Goal: Check status: Check status

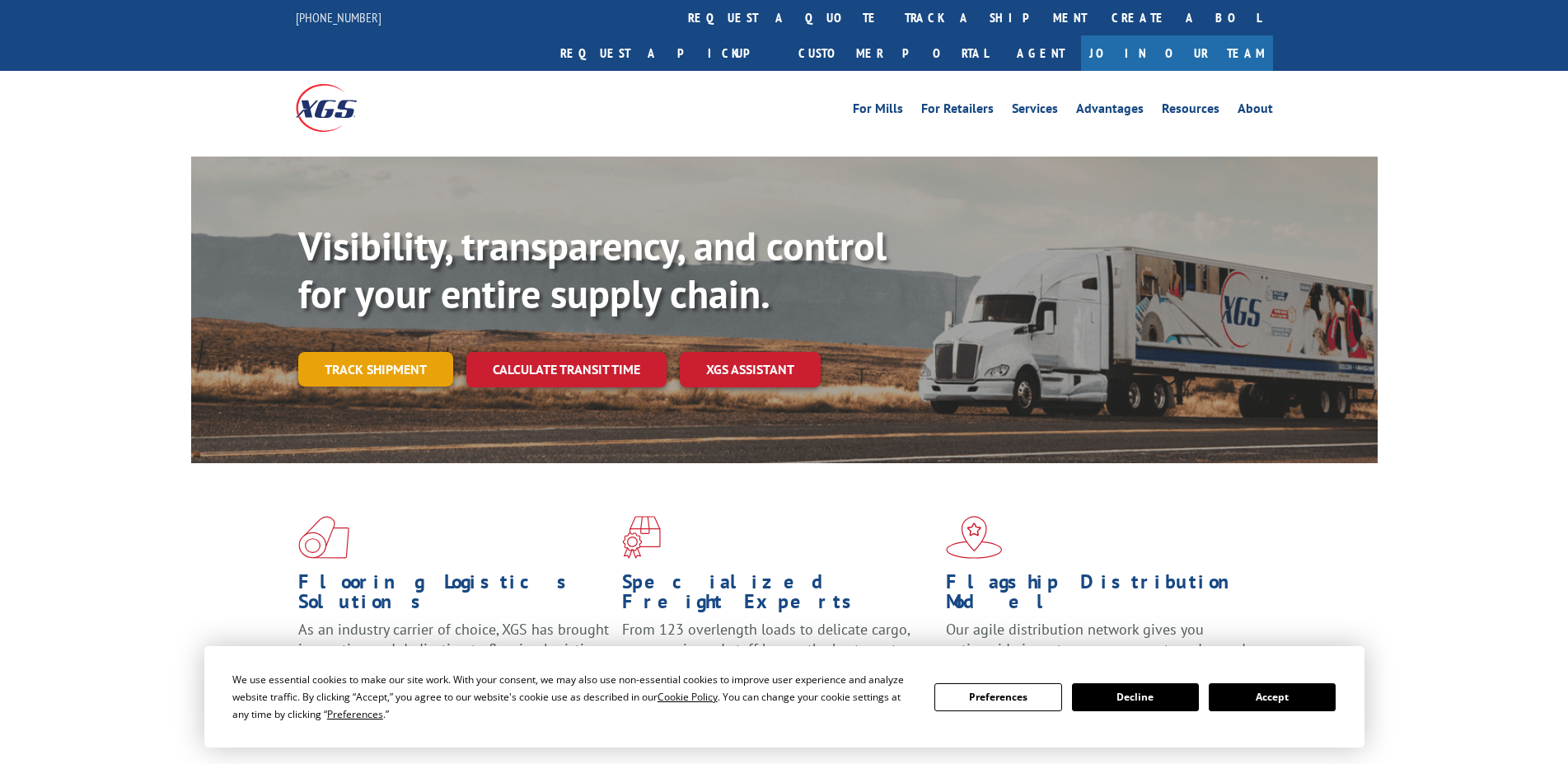
click at [408, 352] on link "Track shipment" at bounding box center [376, 369] width 155 height 35
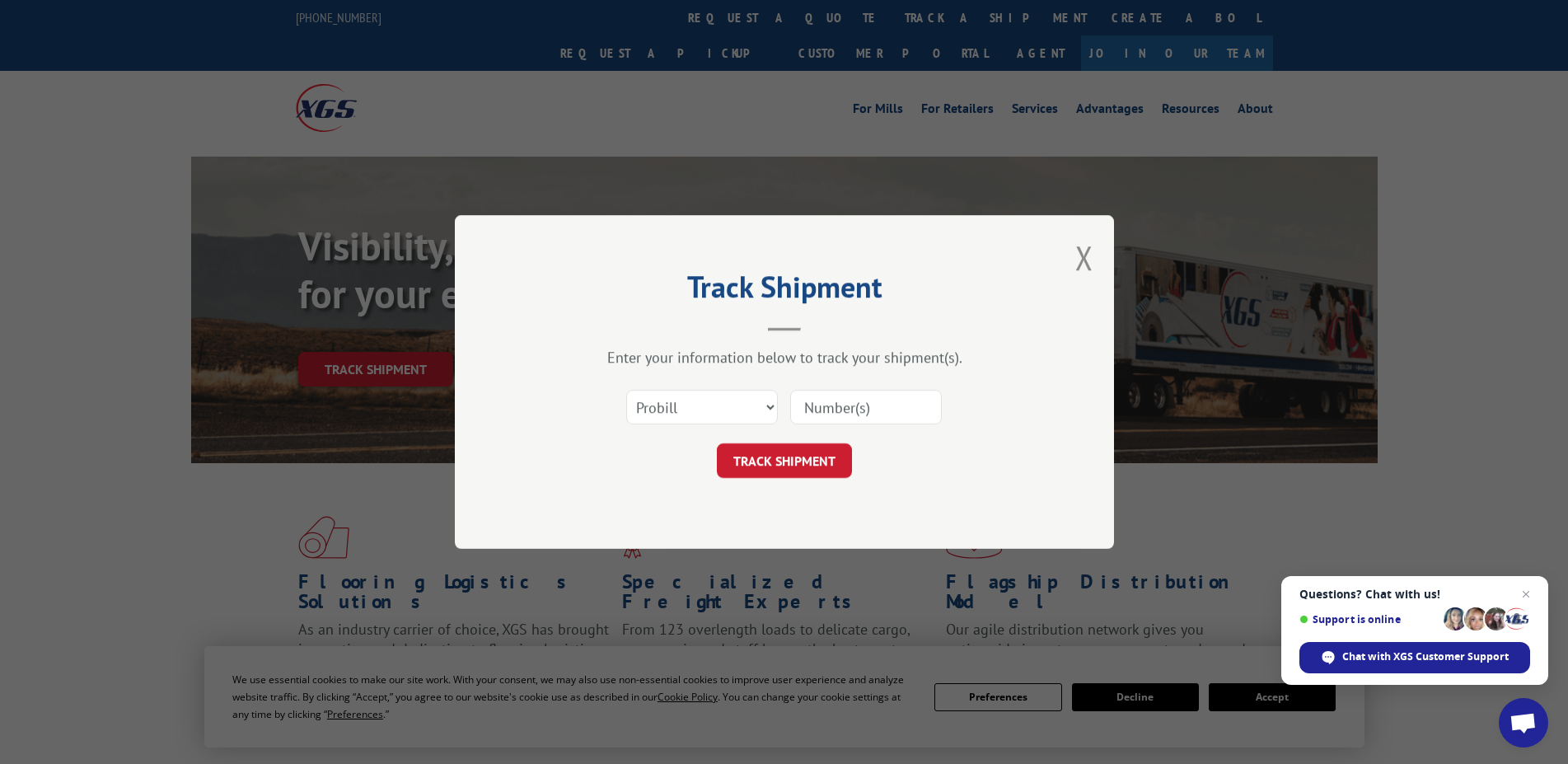
click at [824, 411] on input at bounding box center [866, 408] width 152 height 35
type input "90288"
click at [799, 447] on button "TRACK SHIPMENT" at bounding box center [784, 461] width 135 height 35
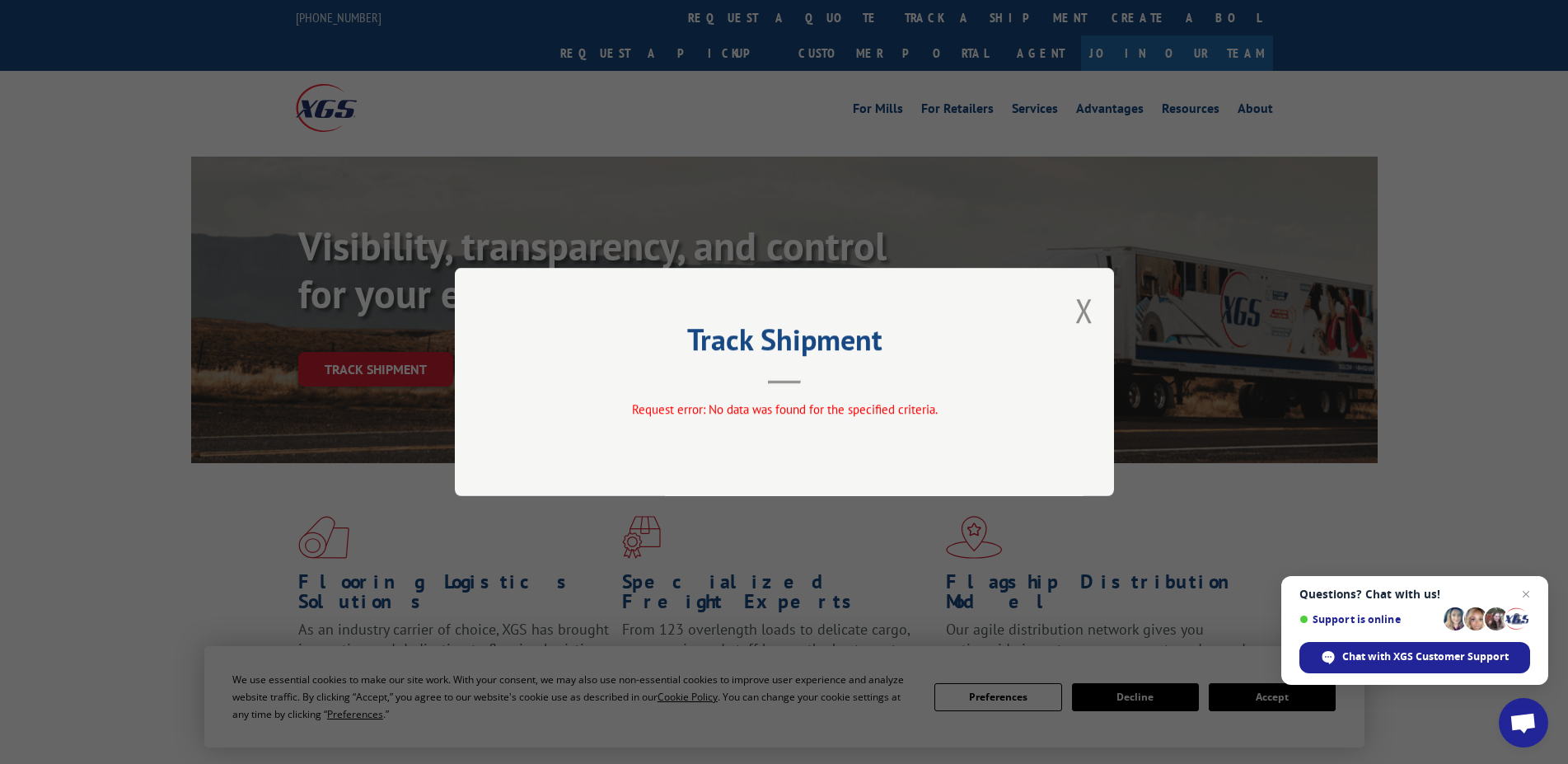
click at [1090, 307] on button "Close modal" at bounding box center [1085, 310] width 18 height 43
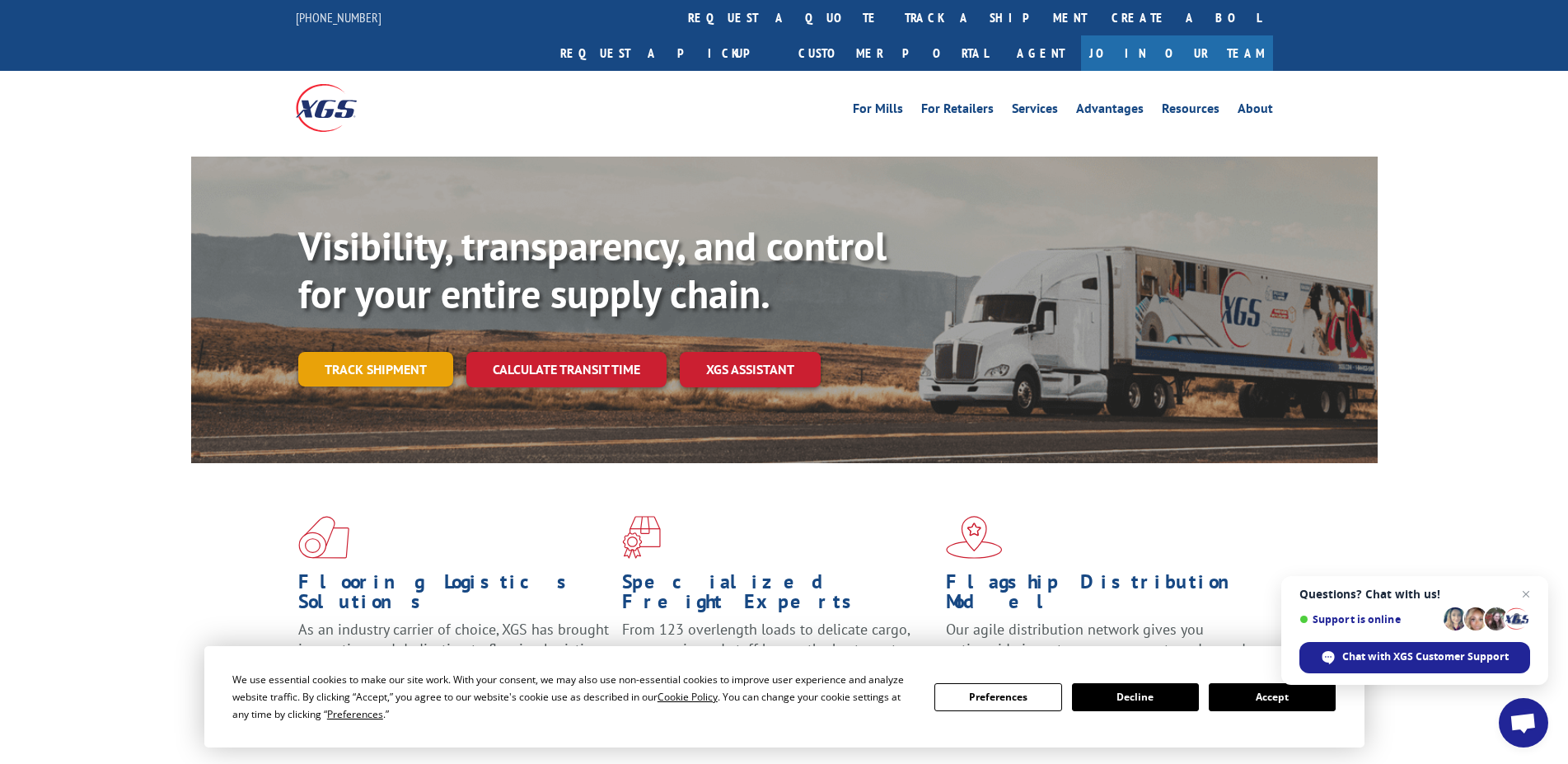
click at [388, 352] on link "Track shipment" at bounding box center [376, 369] width 155 height 35
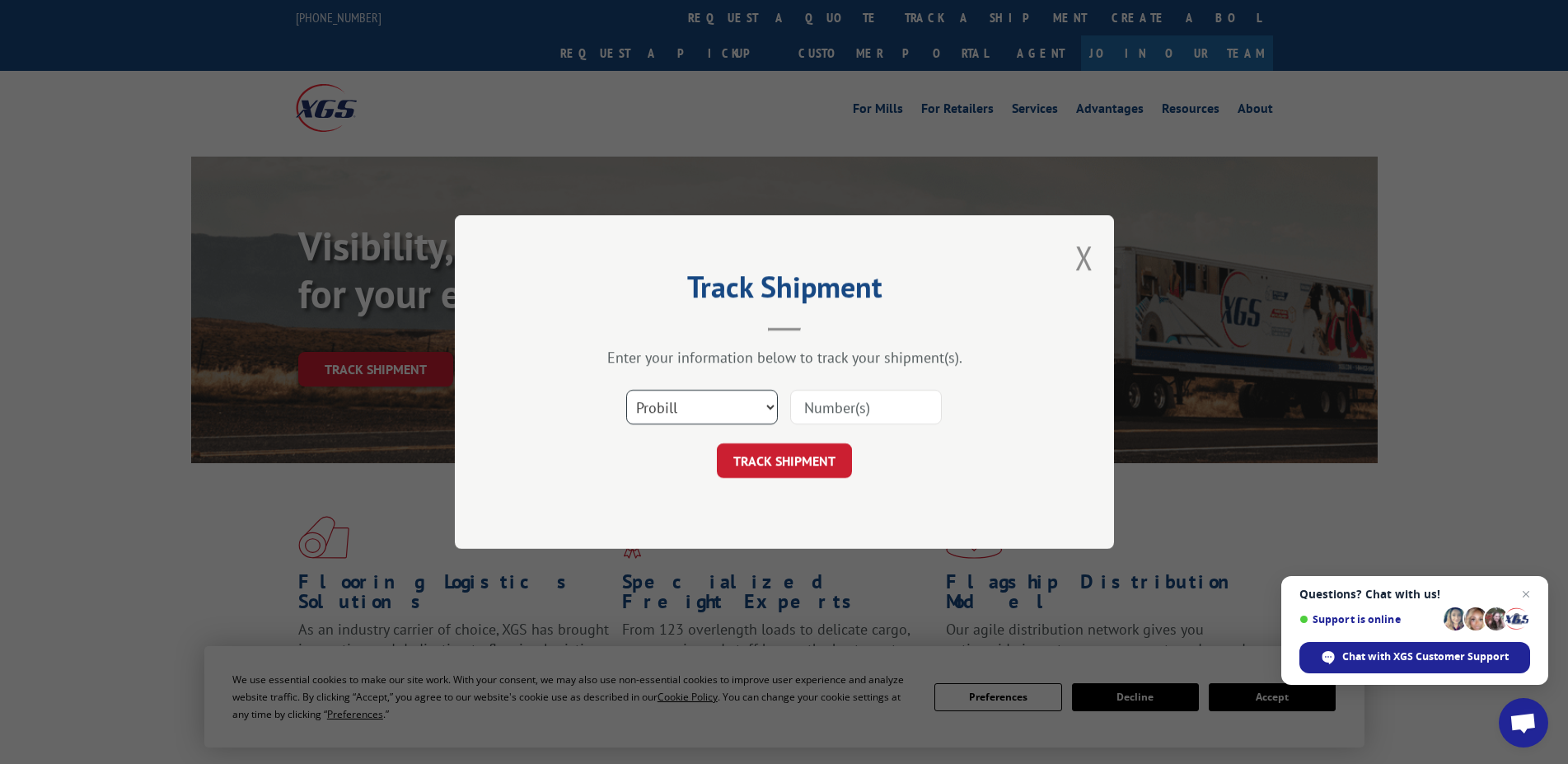
click at [626, 390] on select "Select category... Probill BOL PO" at bounding box center [702, 408] width 152 height 35
select select "bol"
click option "BOL" at bounding box center [0, 0] width 0 height 0
click at [839, 414] on input at bounding box center [866, 408] width 152 height 35
type input "90288"
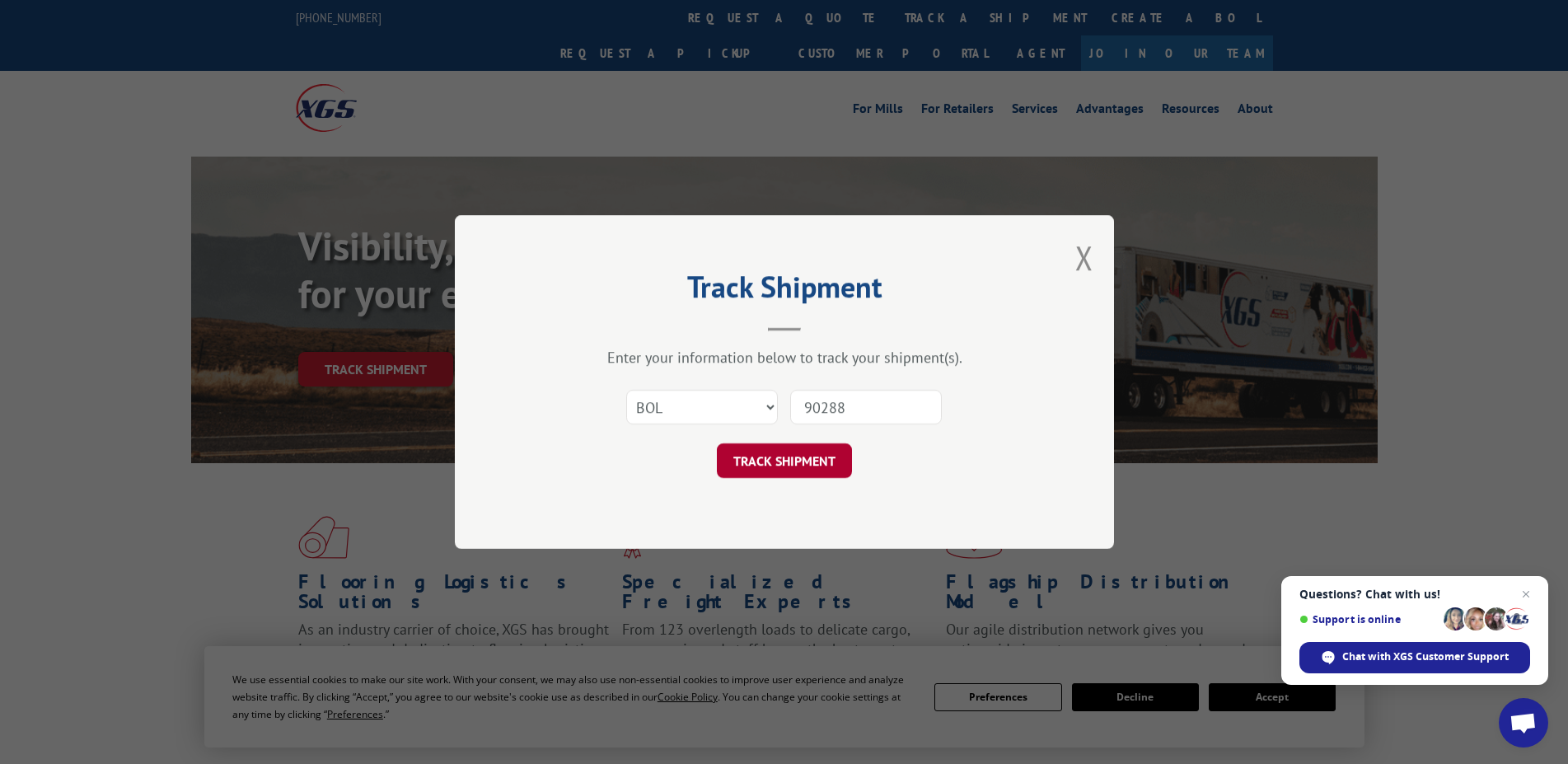
click at [809, 470] on button "TRACK SHIPMENT" at bounding box center [784, 461] width 135 height 35
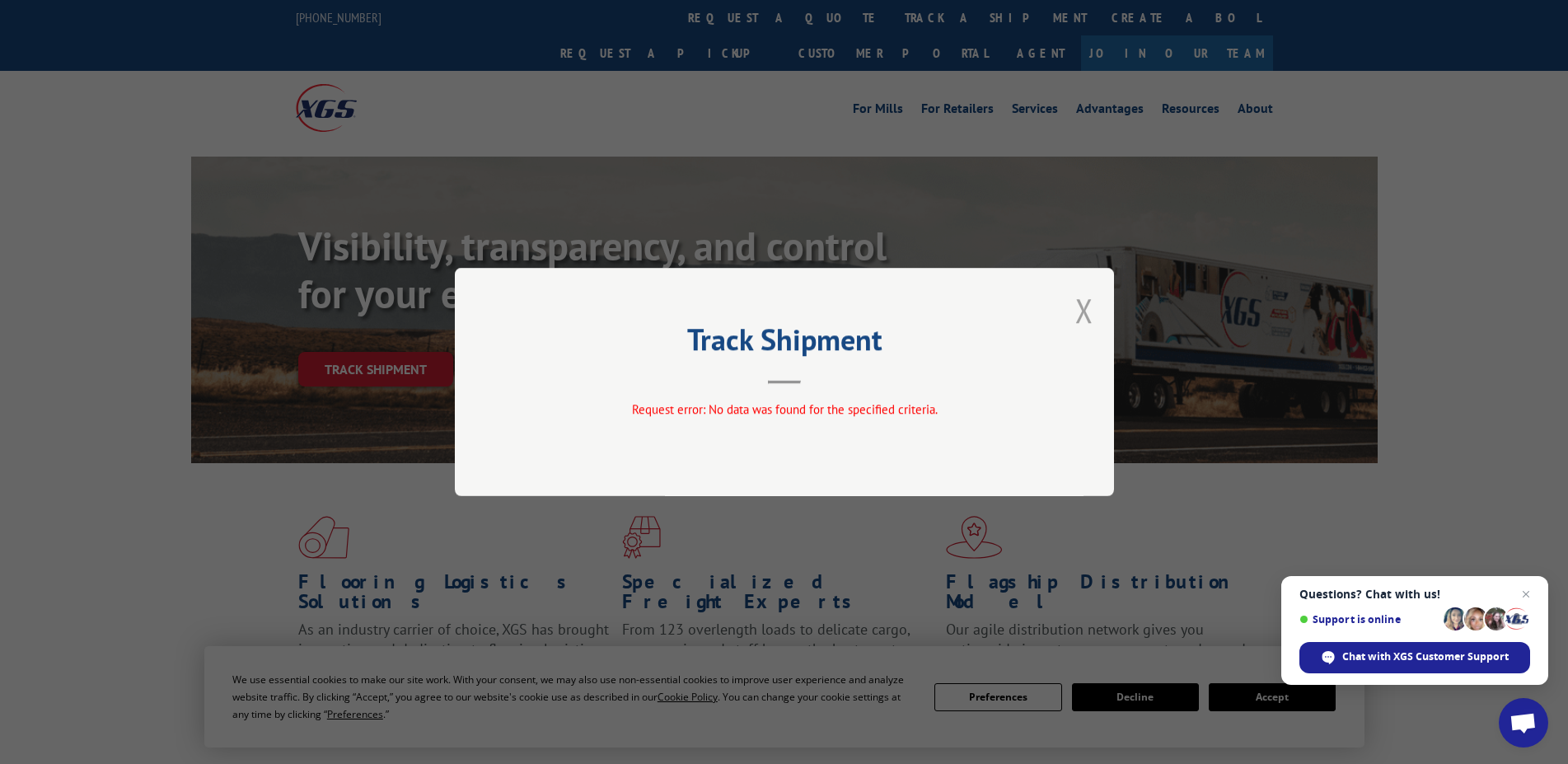
click at [1091, 313] on button "Close modal" at bounding box center [1085, 310] width 18 height 43
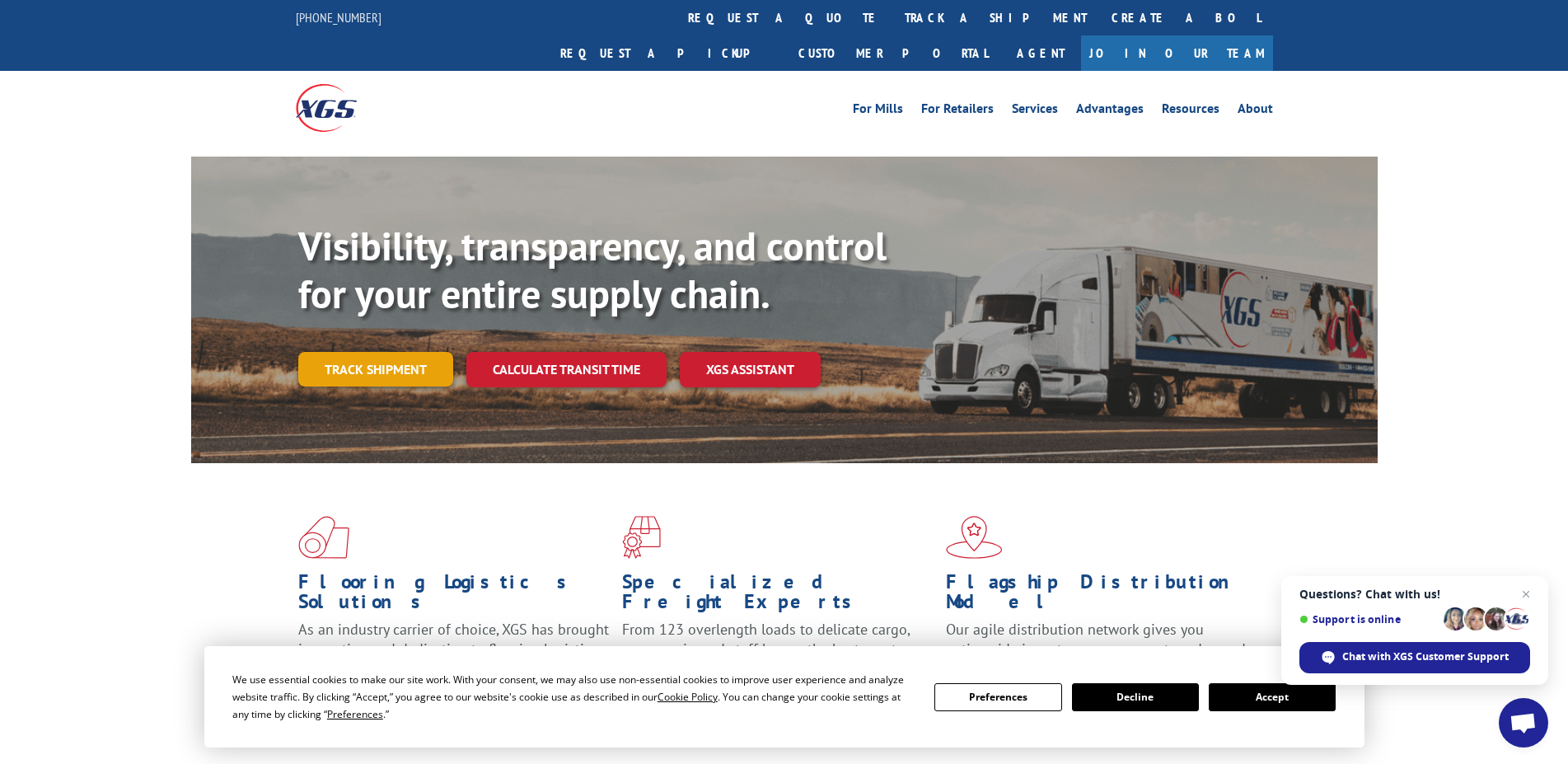
click at [358, 352] on link "Track shipment" at bounding box center [376, 369] width 155 height 35
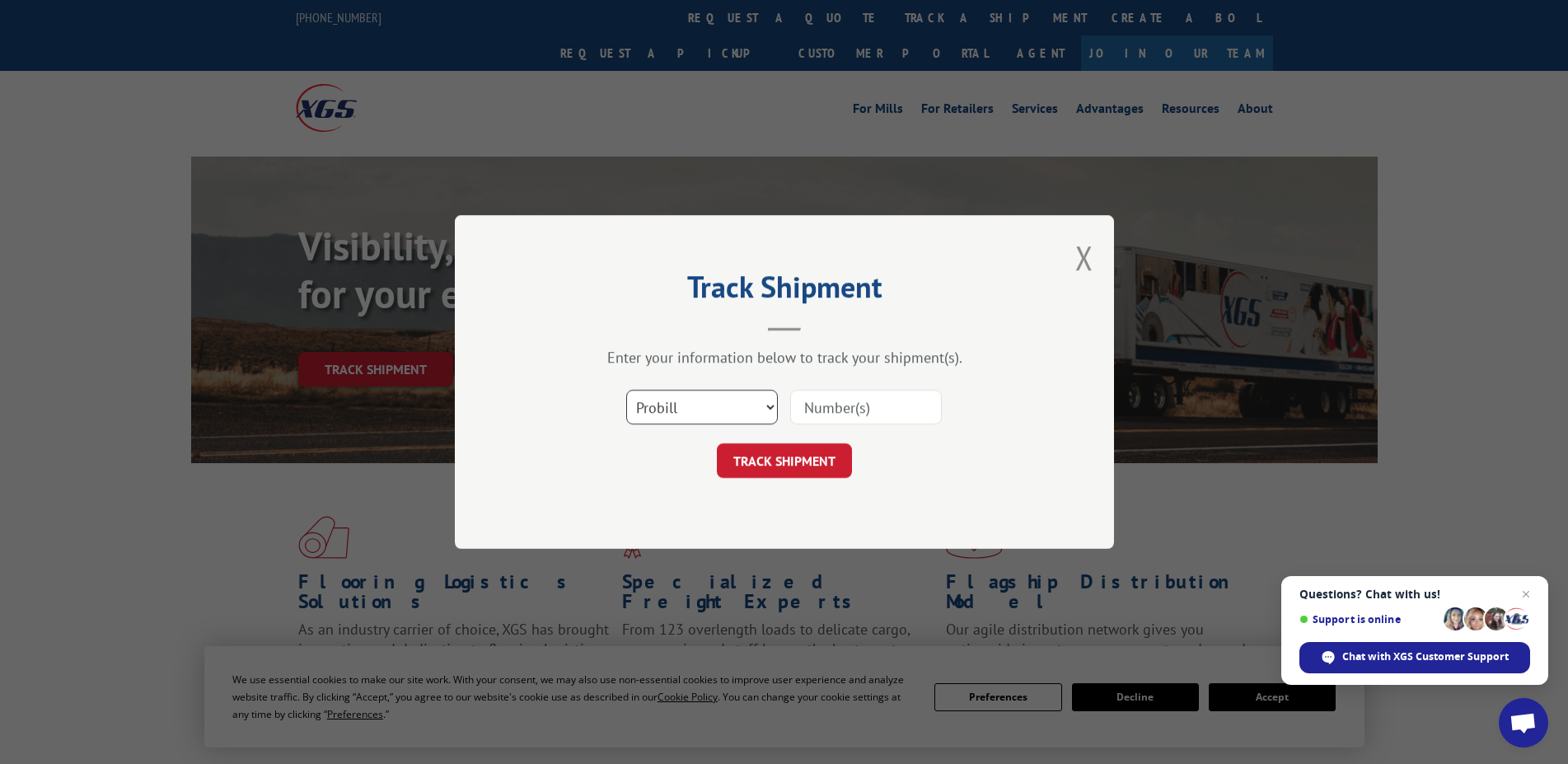
click at [626, 390] on select "Select category... Probill BOL PO" at bounding box center [702, 408] width 152 height 35
select select "po"
click option "PO" at bounding box center [0, 0] width 0 height 0
click at [806, 417] on input at bounding box center [866, 408] width 152 height 35
type input "90288"
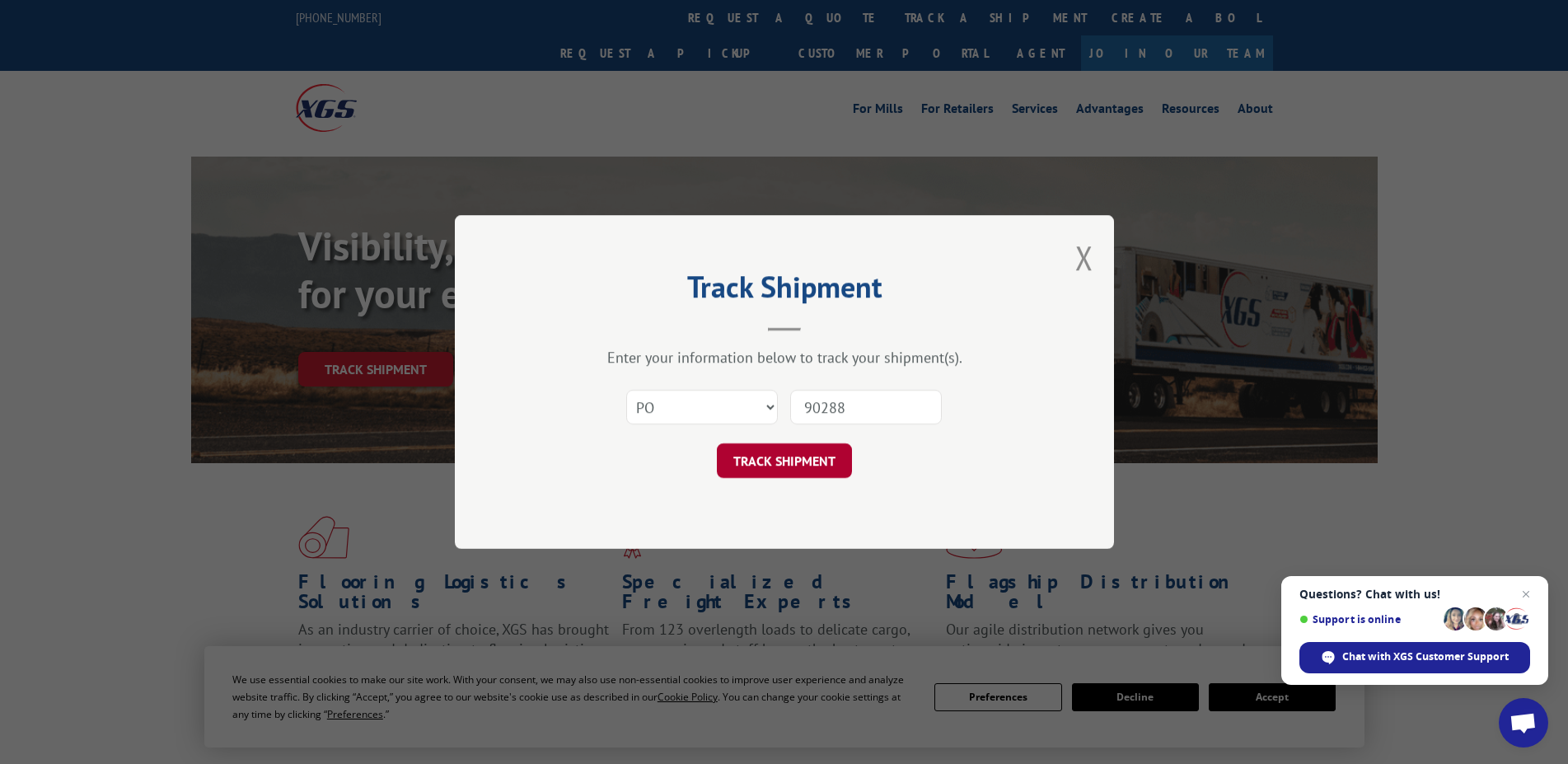
click at [775, 477] on button "TRACK SHIPMENT" at bounding box center [784, 461] width 135 height 35
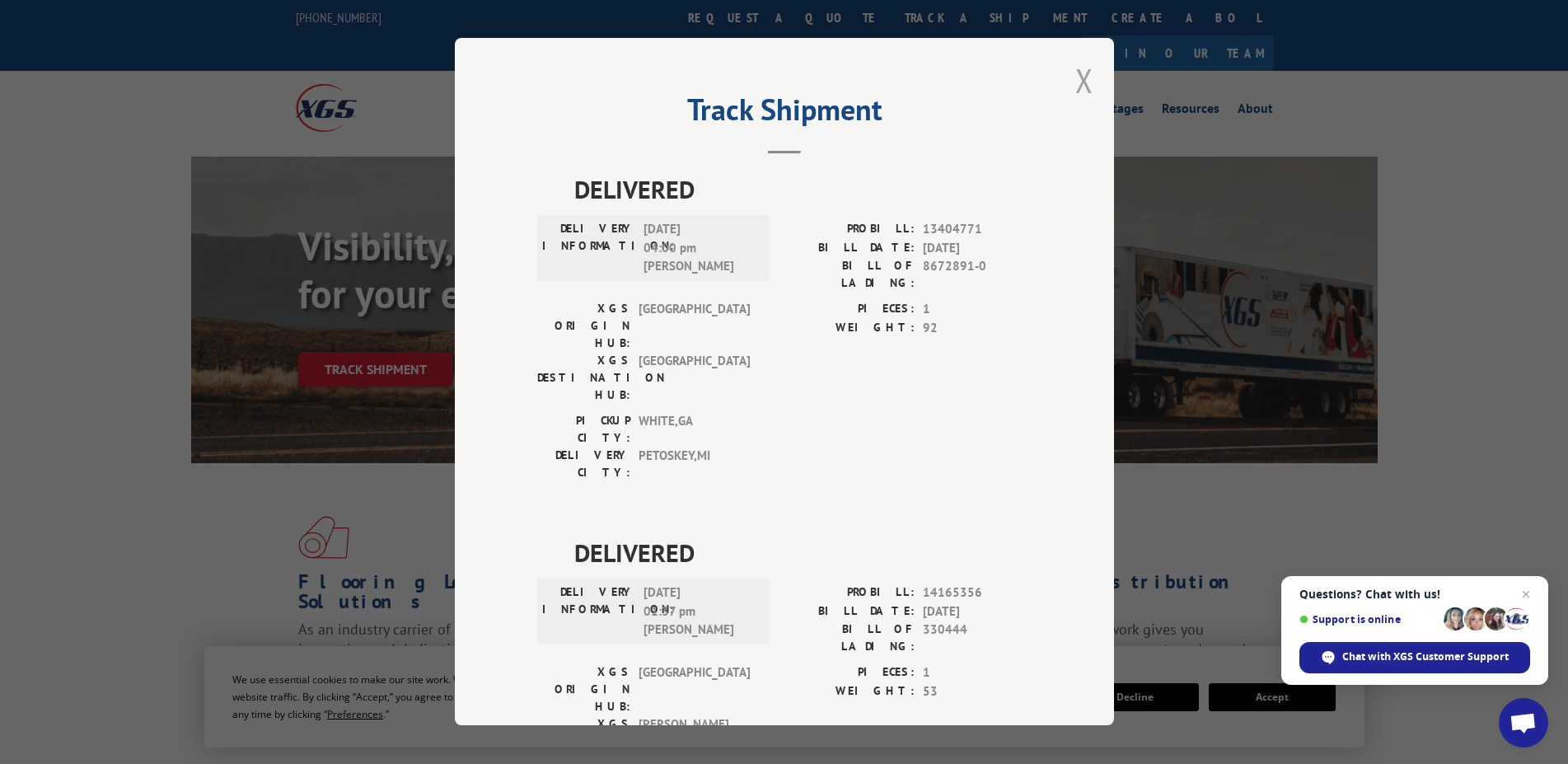
click at [1075, 75] on button "Close modal" at bounding box center [1085, 80] width 18 height 43
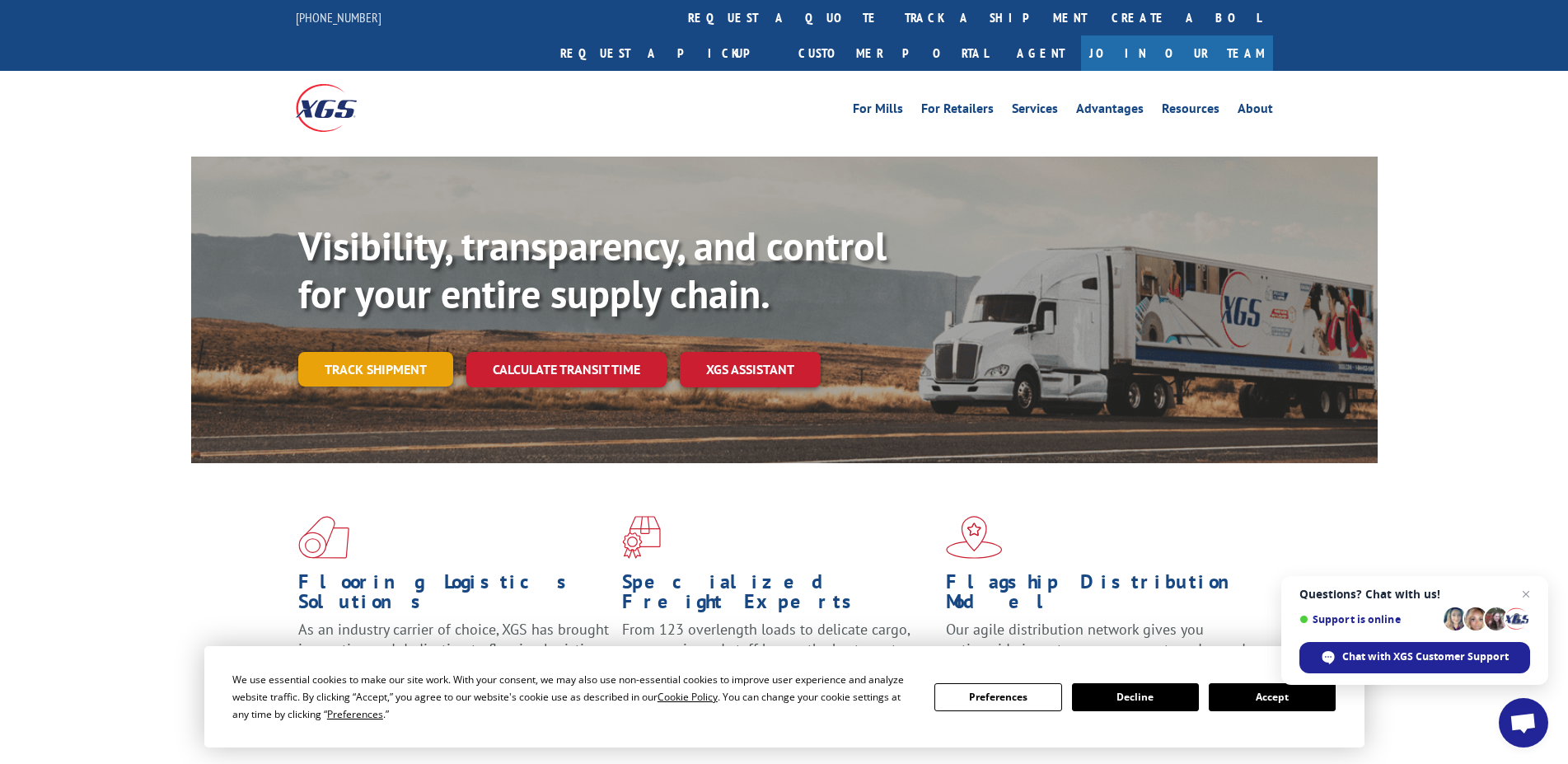
click at [397, 352] on link "Track shipment" at bounding box center [376, 369] width 155 height 35
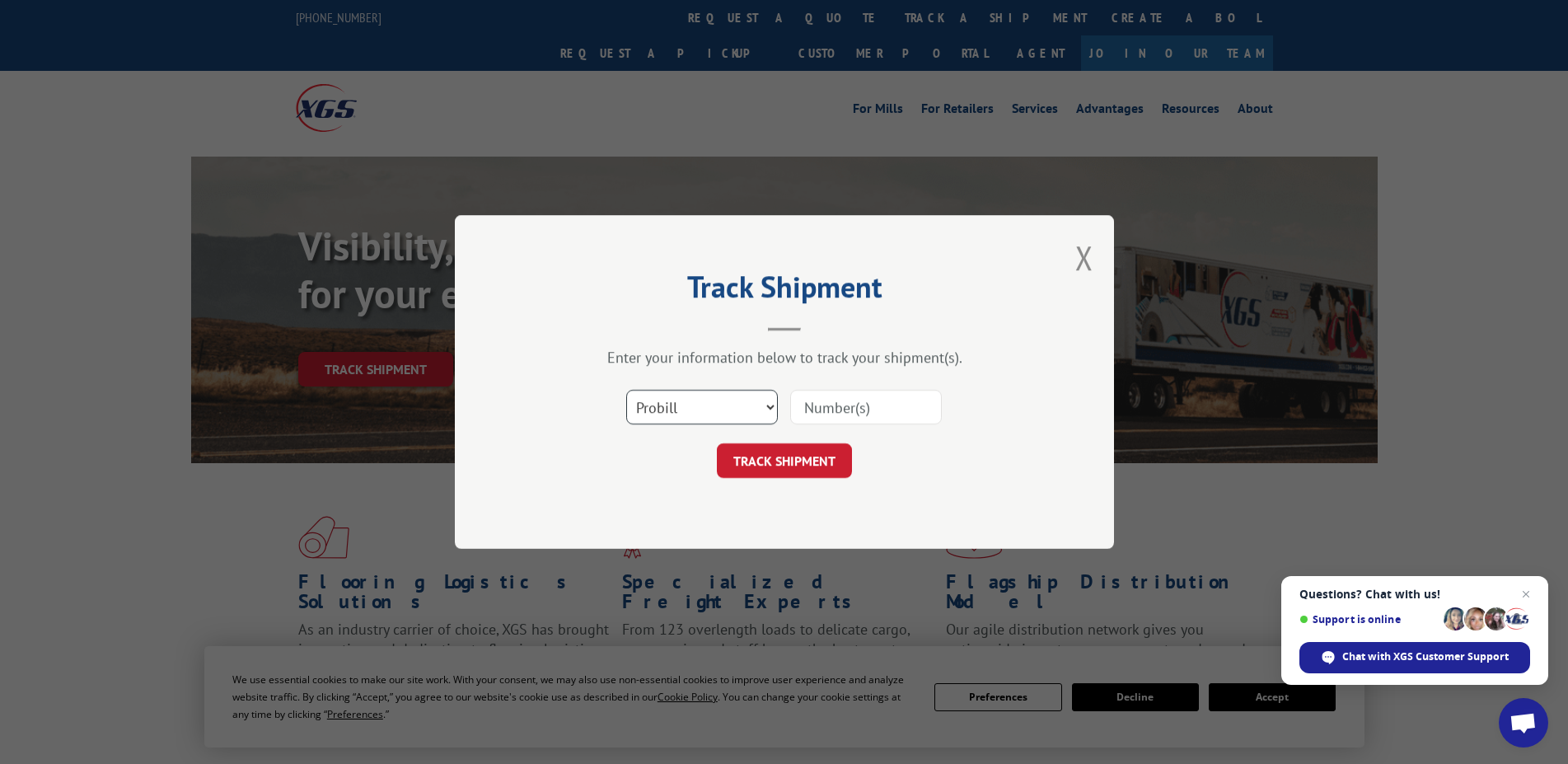
click at [626, 390] on select "Select category... Probill BOL PO" at bounding box center [702, 408] width 152 height 35
select select "po"
click option "PO" at bounding box center [0, 0] width 0 height 0
click at [829, 413] on input at bounding box center [866, 408] width 152 height 35
type input "27970"
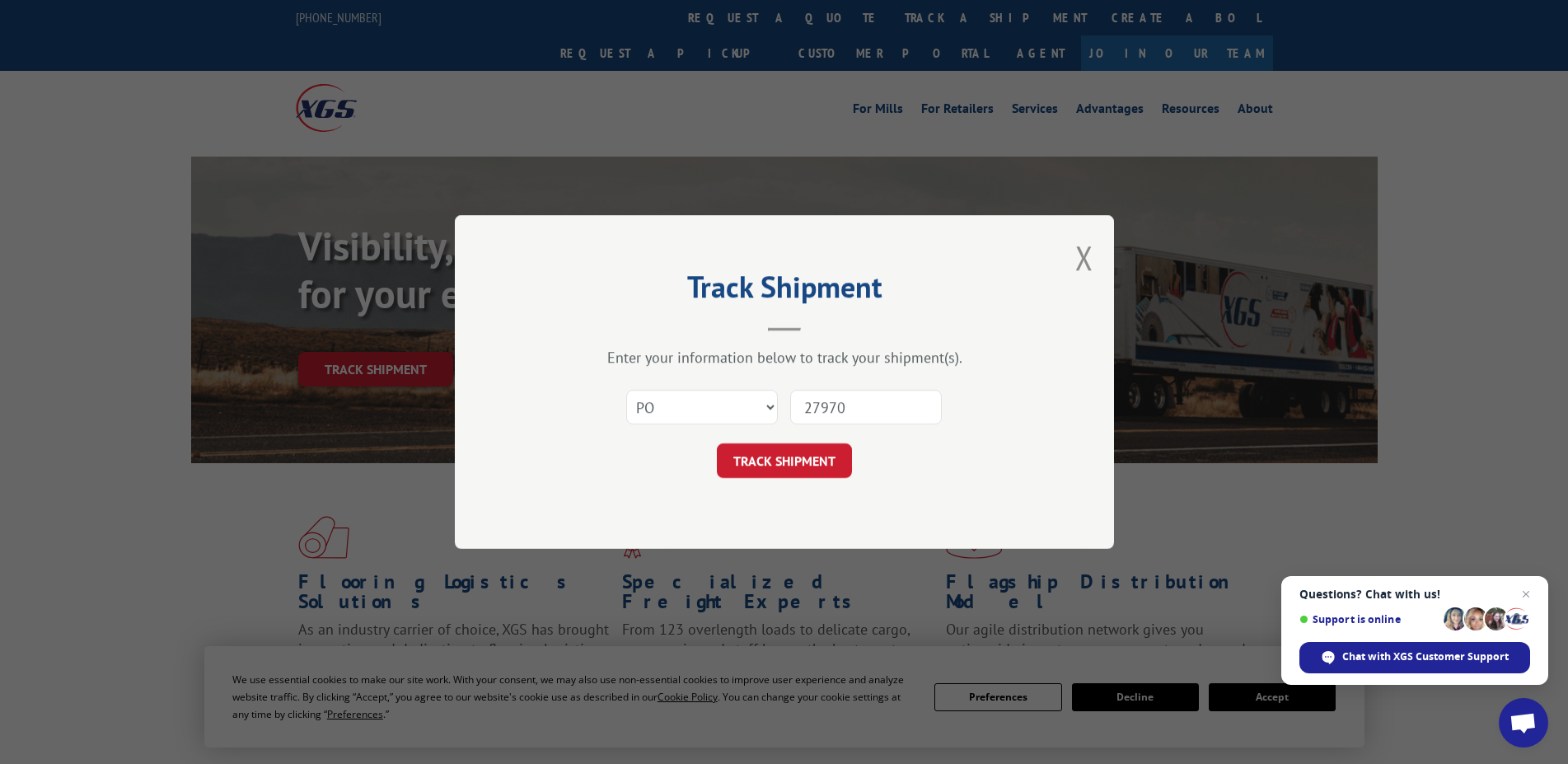
click at [761, 443] on form "Select category... Probill BOL PO 27970 TRACK SHIPMENT" at bounding box center [784, 430] width 494 height 98
click at [754, 455] on button "TRACK SHIPMENT" at bounding box center [784, 461] width 135 height 35
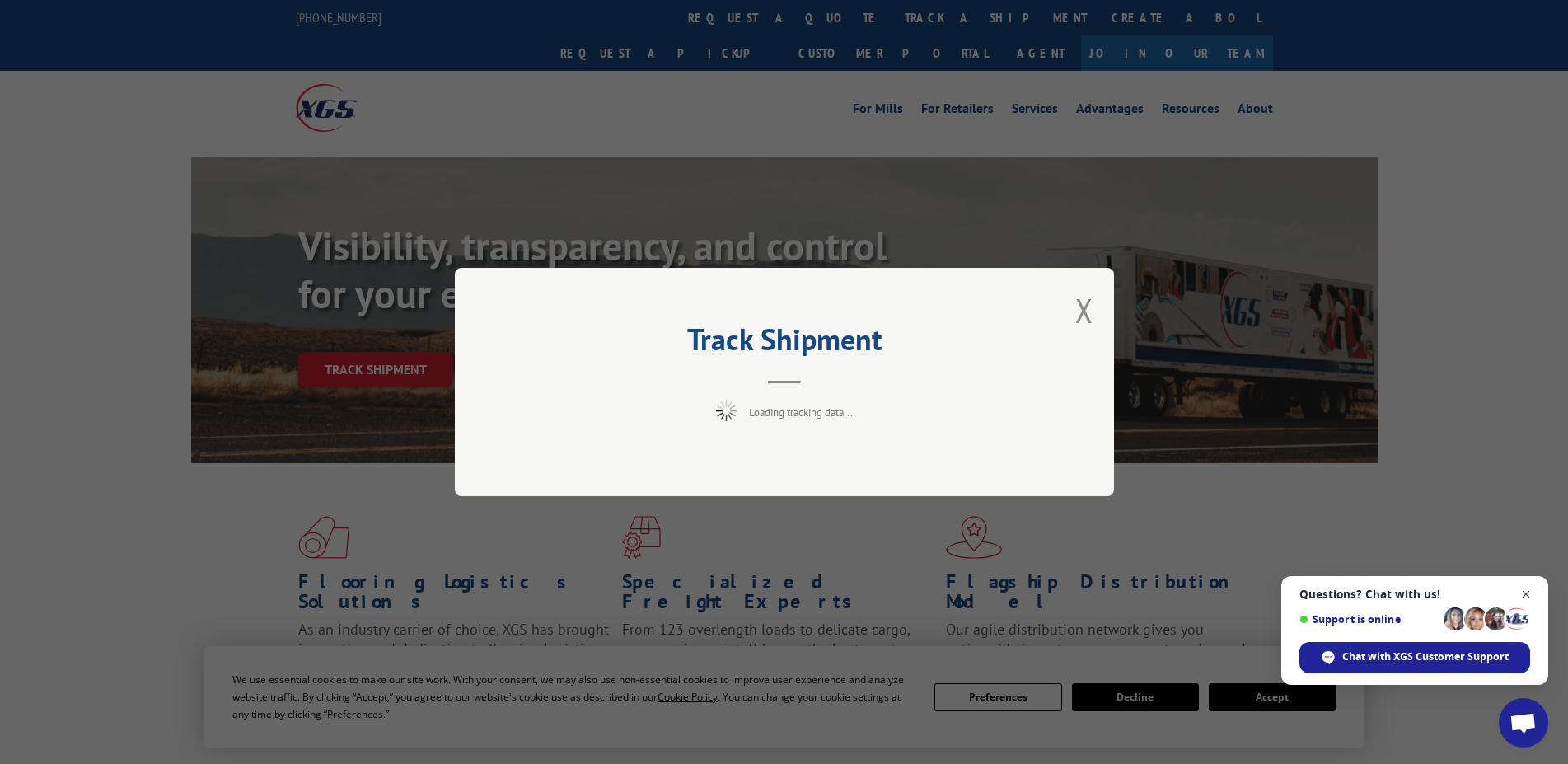
click at [1524, 595] on span "Close chat" at bounding box center [1526, 595] width 21 height 21
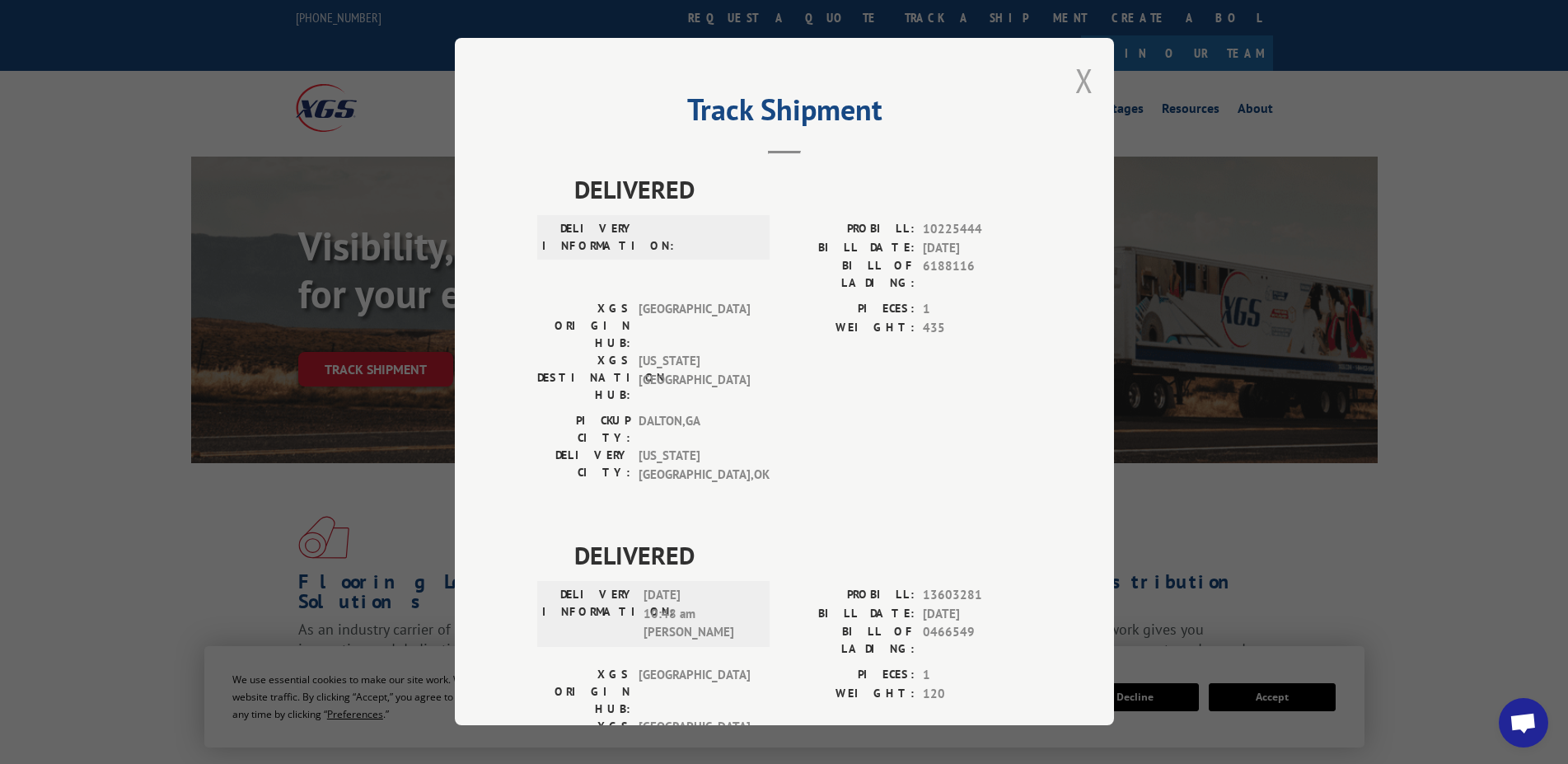
click at [1075, 78] on button "Close modal" at bounding box center [1085, 80] width 18 height 43
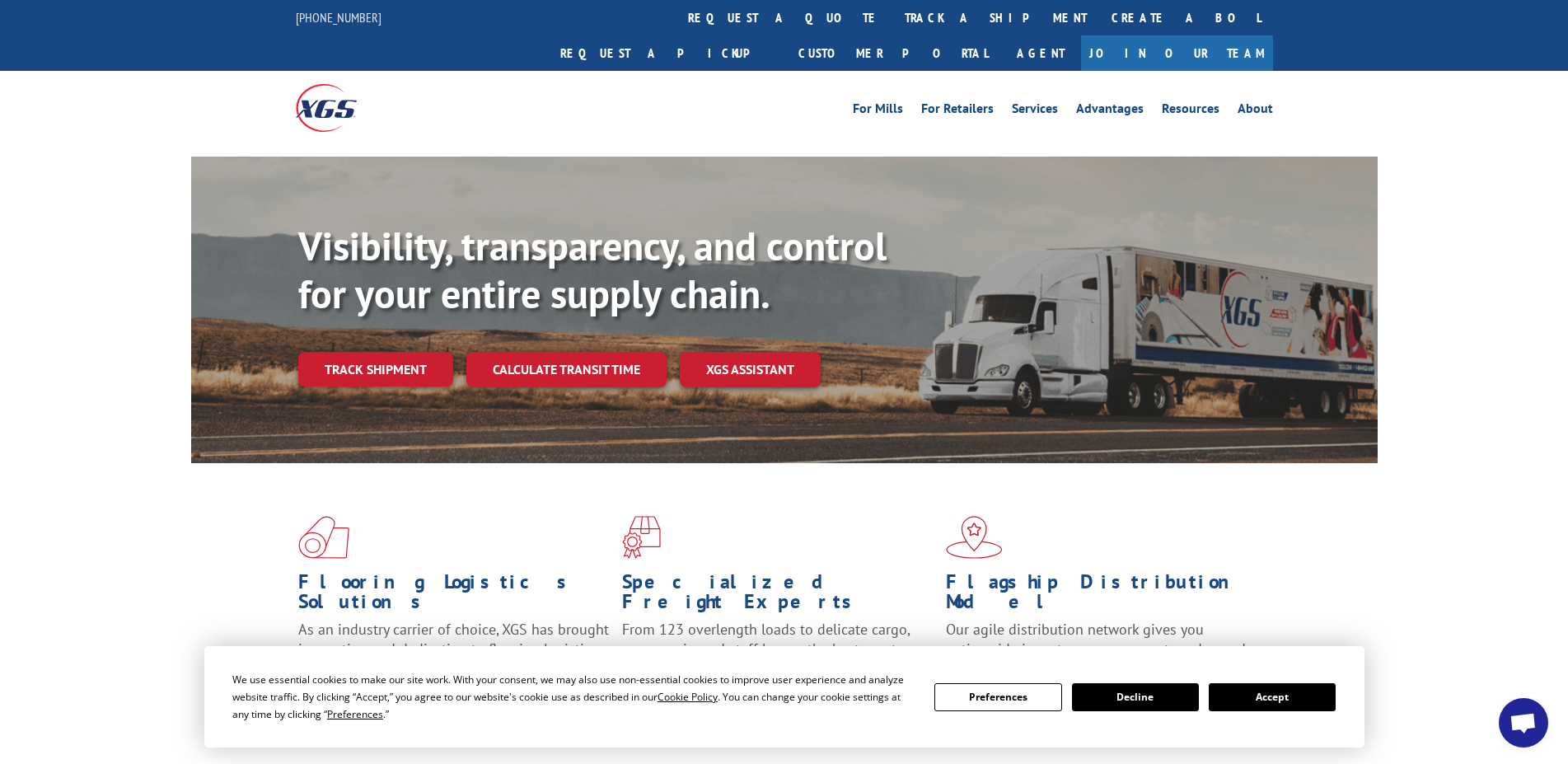
drag, startPoint x: 372, startPoint y: 329, endPoint x: 383, endPoint y: 337, distance: 13.6
click at [372, 352] on link "Track shipment" at bounding box center [376, 369] width 155 height 35
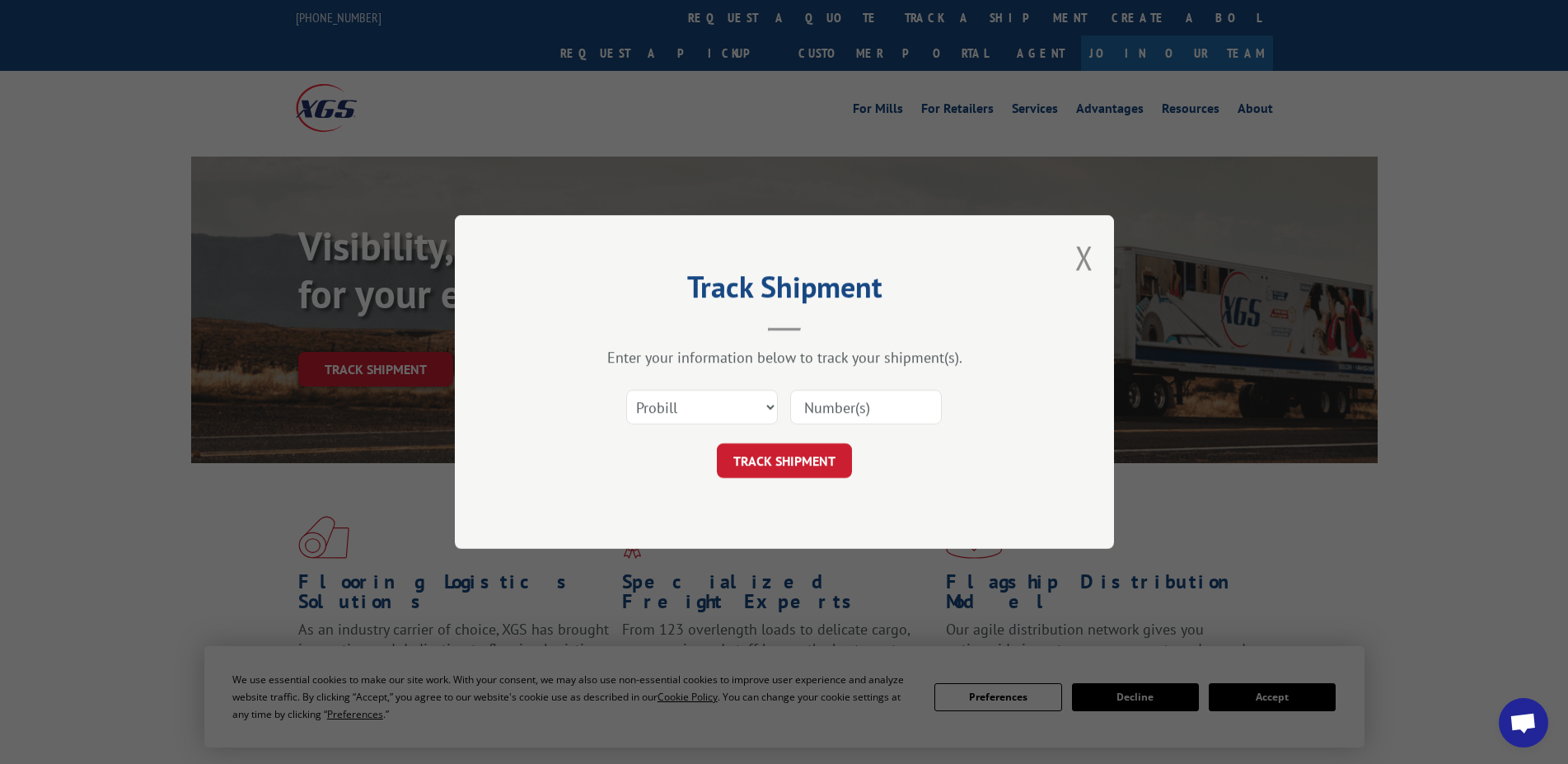
click at [855, 401] on input at bounding box center [866, 408] width 152 height 35
type input "78687"
click at [804, 463] on button "TRACK SHIPMENT" at bounding box center [784, 461] width 135 height 35
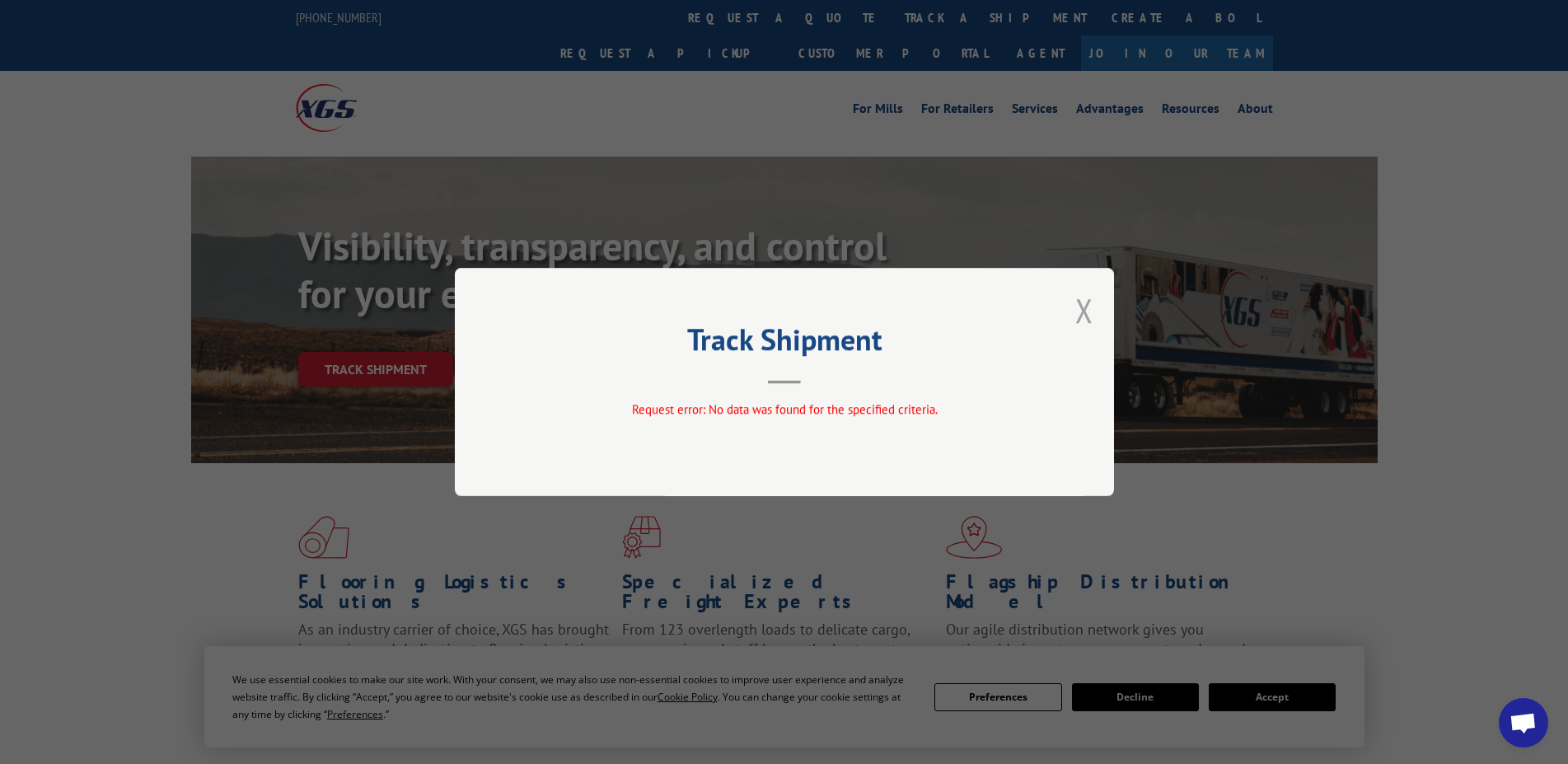
click at [1090, 315] on button "Close modal" at bounding box center [1085, 310] width 18 height 43
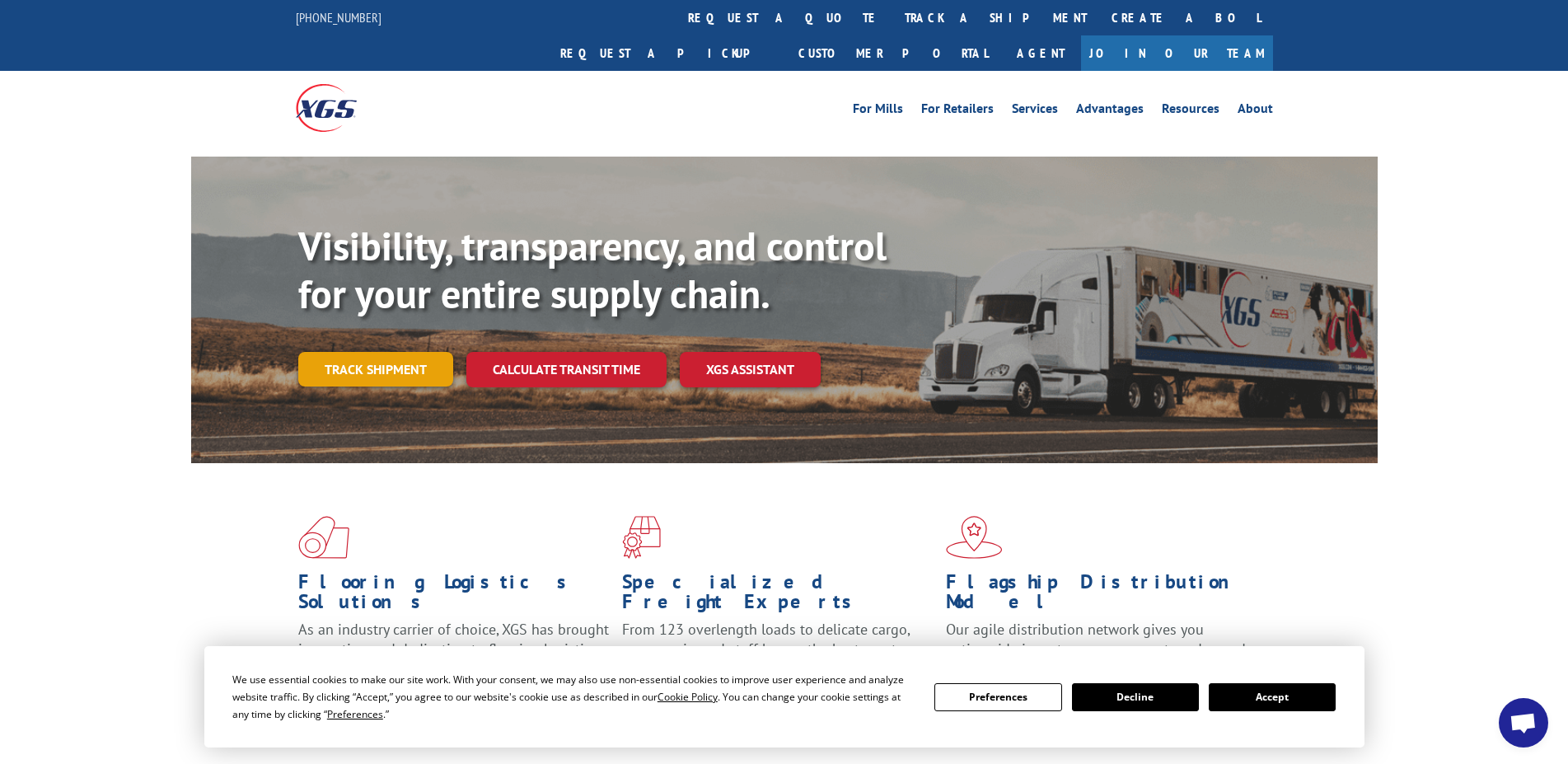
click at [388, 352] on link "Track shipment" at bounding box center [376, 369] width 155 height 35
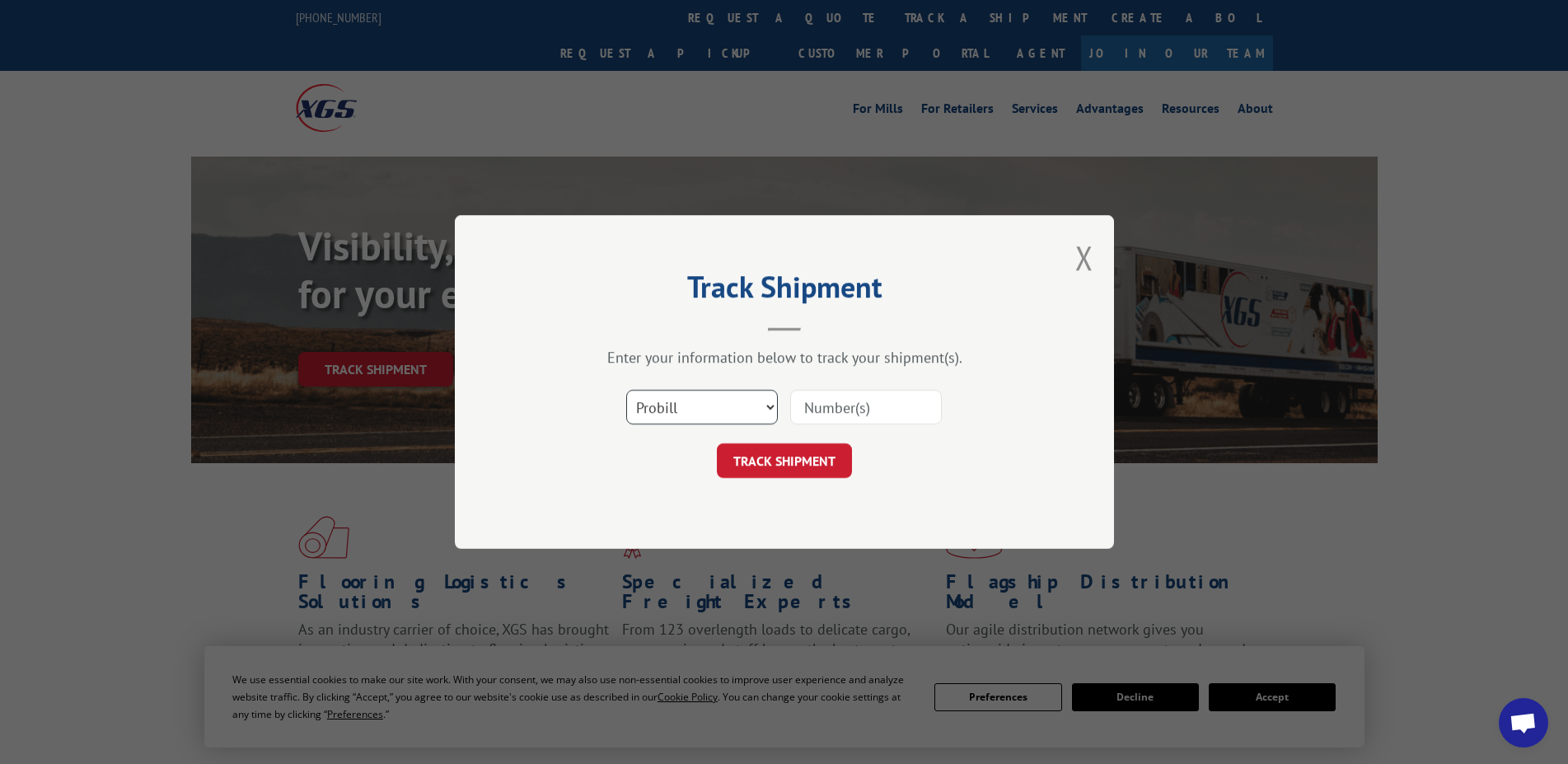
click at [626, 390] on select "Select category... Probill BOL PO" at bounding box center [702, 408] width 152 height 35
select select "bol"
click option "BOL" at bounding box center [0, 0] width 0 height 0
click at [843, 403] on input at bounding box center [866, 408] width 152 height 35
type input "78687"
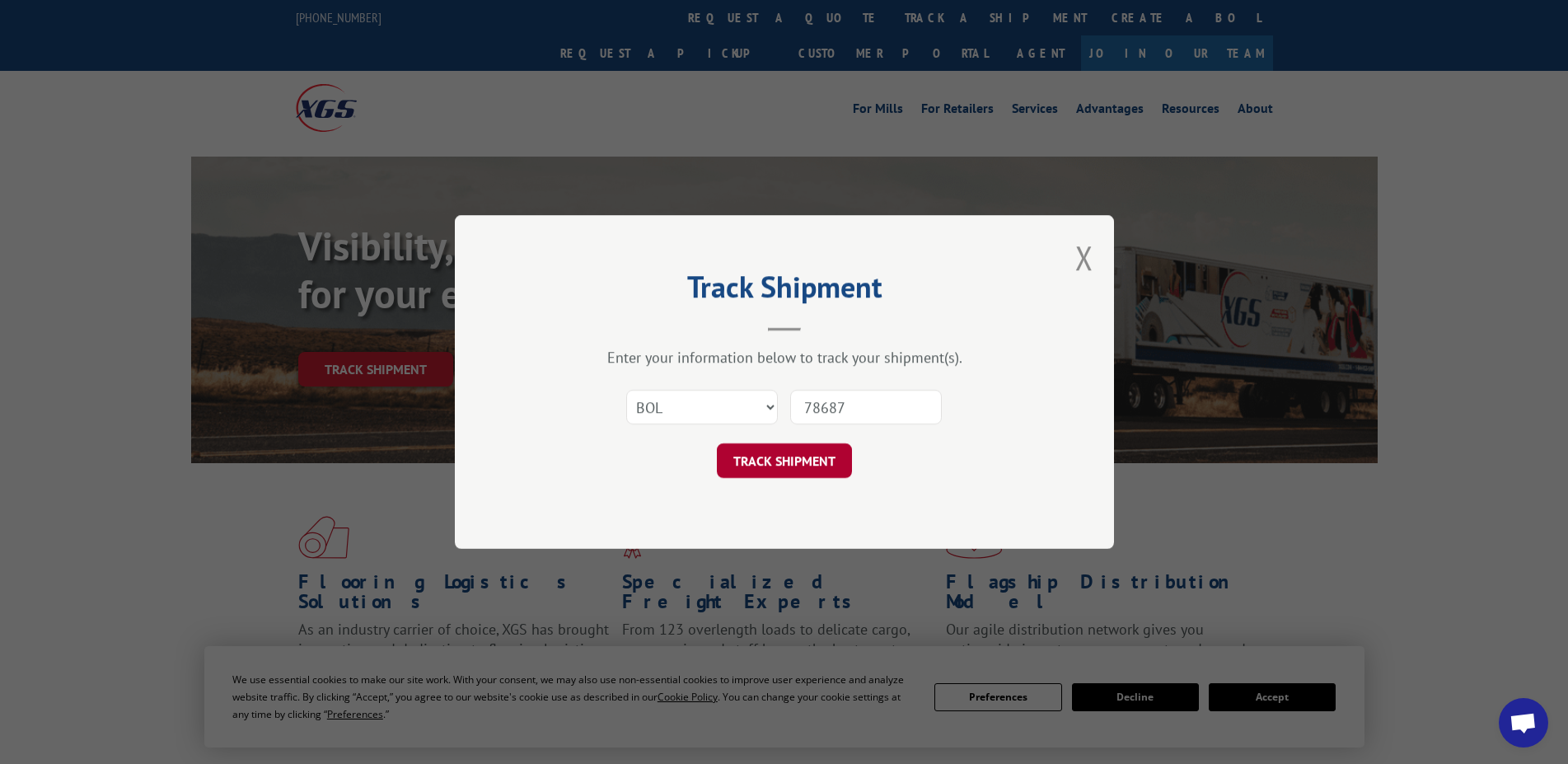
click at [809, 450] on button "TRACK SHIPMENT" at bounding box center [784, 461] width 135 height 35
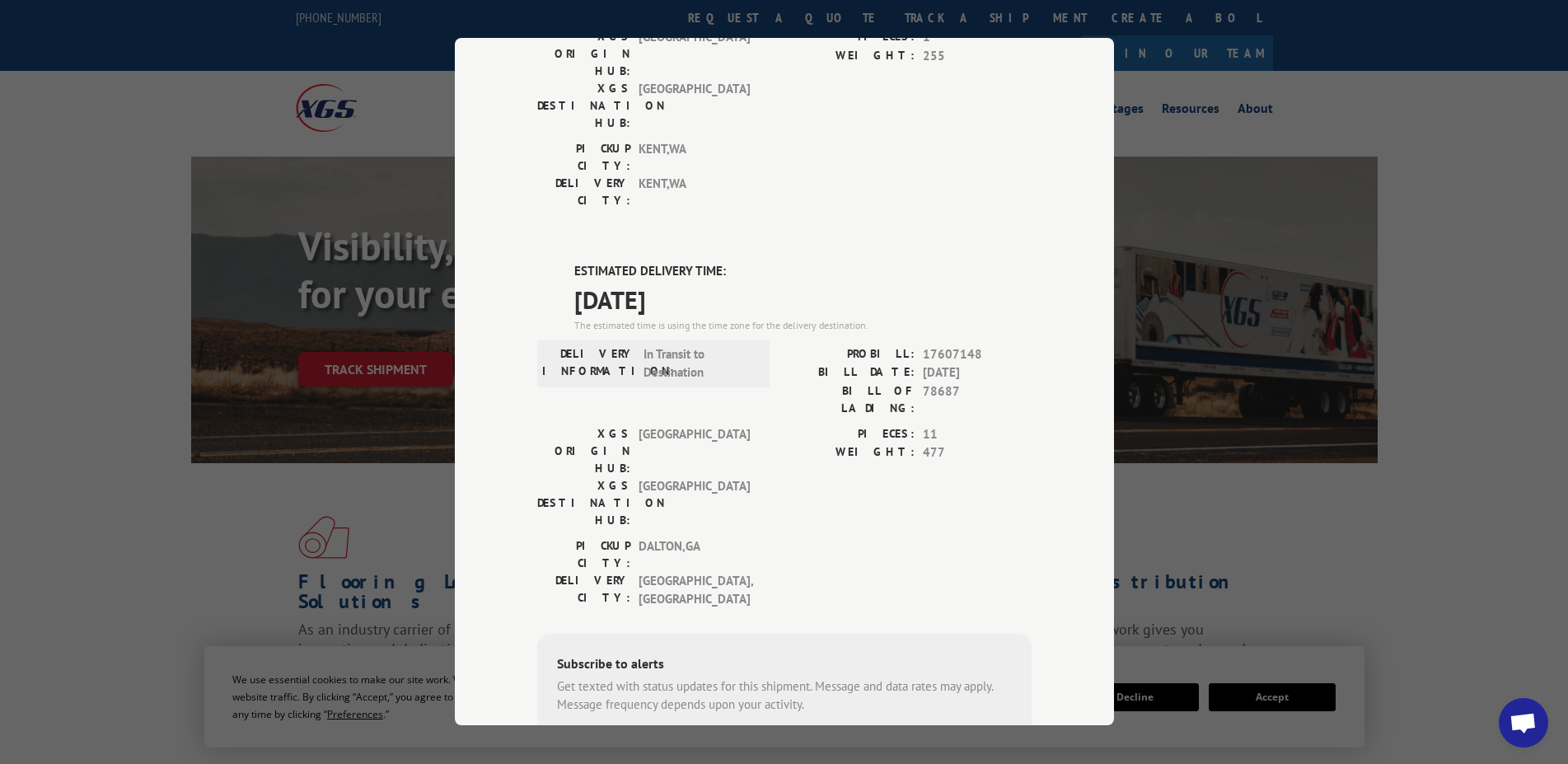
scroll to position [235, 0]
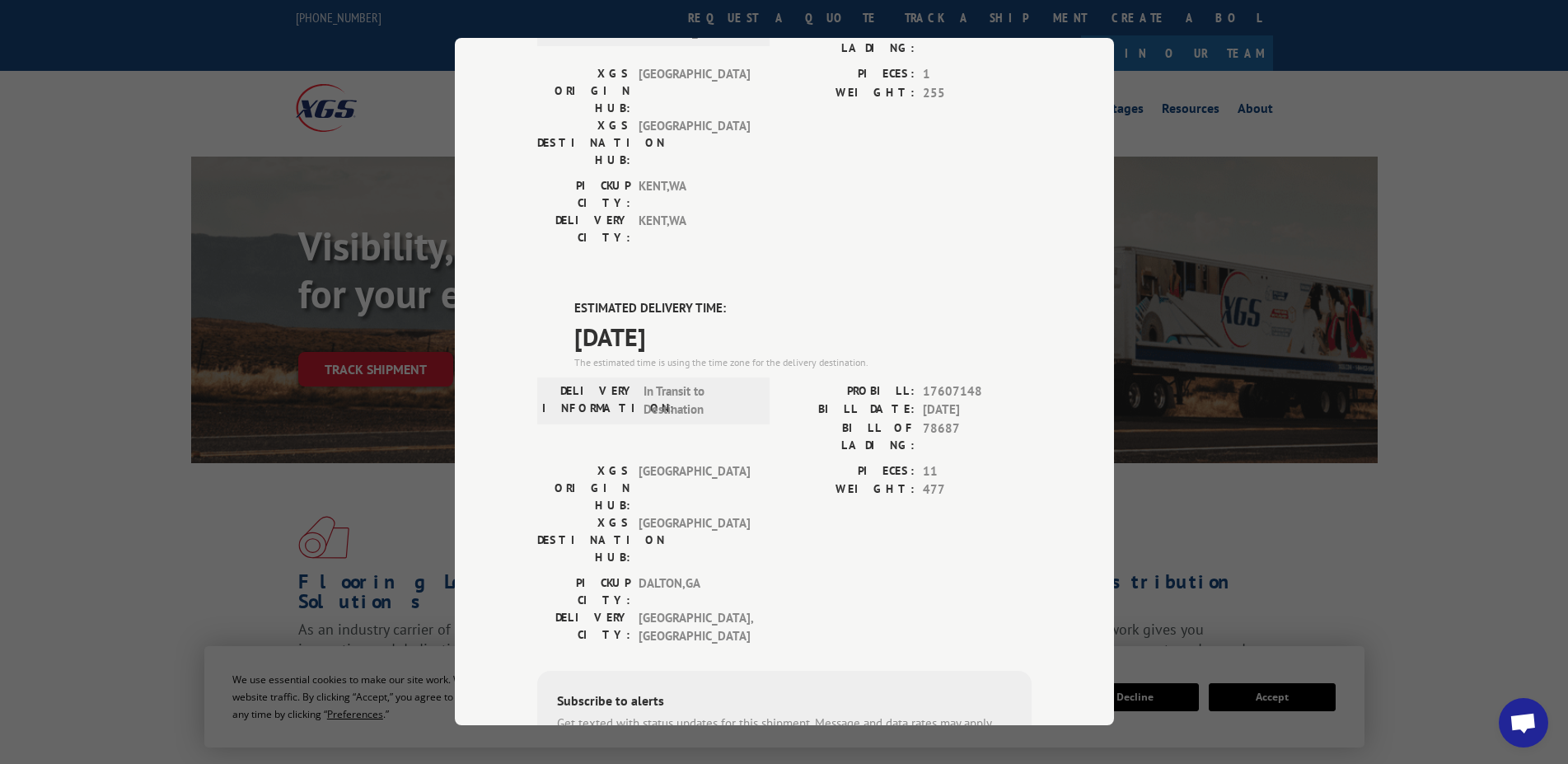
drag, startPoint x: 78, startPoint y: 211, endPoint x: 271, endPoint y: 93, distance: 226.2
click at [77, 209] on div "Track Shipment DELIVERED DELIVERY INFORMATION: [DATE] 12:00 pm [PERSON_NAME]: 1…" at bounding box center [784, 382] width 1568 height 764
